Goal: Navigation & Orientation: Find specific page/section

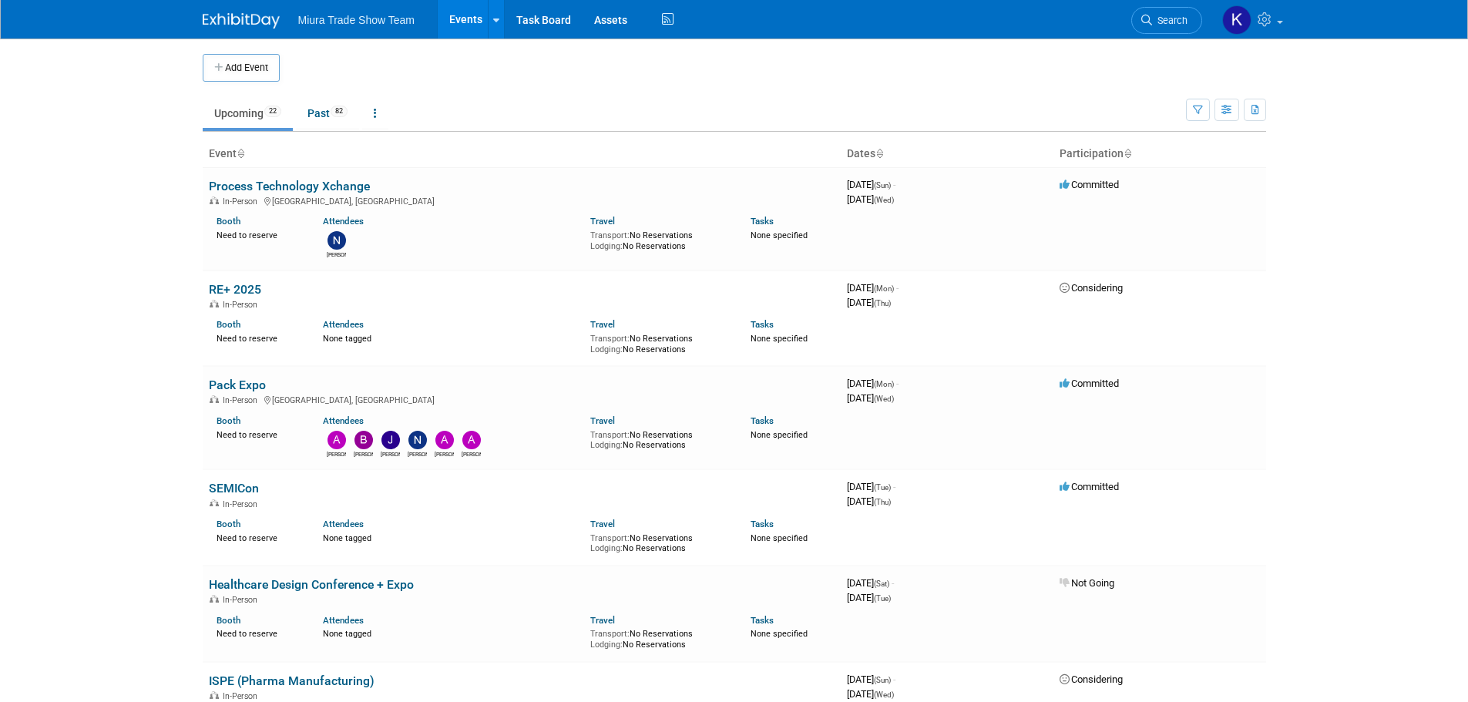
click at [58, 252] on body "Miura Trade Show Team Events Add Event Bulk Upload Events Shareable Event Board…" at bounding box center [734, 351] width 1468 height 702
click at [1370, 296] on body "Miura Trade Show Team Events Add Event Bulk Upload Events Shareable Event Board…" at bounding box center [734, 351] width 1468 height 702
click at [1393, 173] on body "Miura Trade Show Team Events Add Event Bulk Upload Events Shareable Event Board…" at bounding box center [734, 351] width 1468 height 702
click at [333, 106] on link "Past 82" at bounding box center [327, 113] width 63 height 29
